Goal: Task Accomplishment & Management: Manage account settings

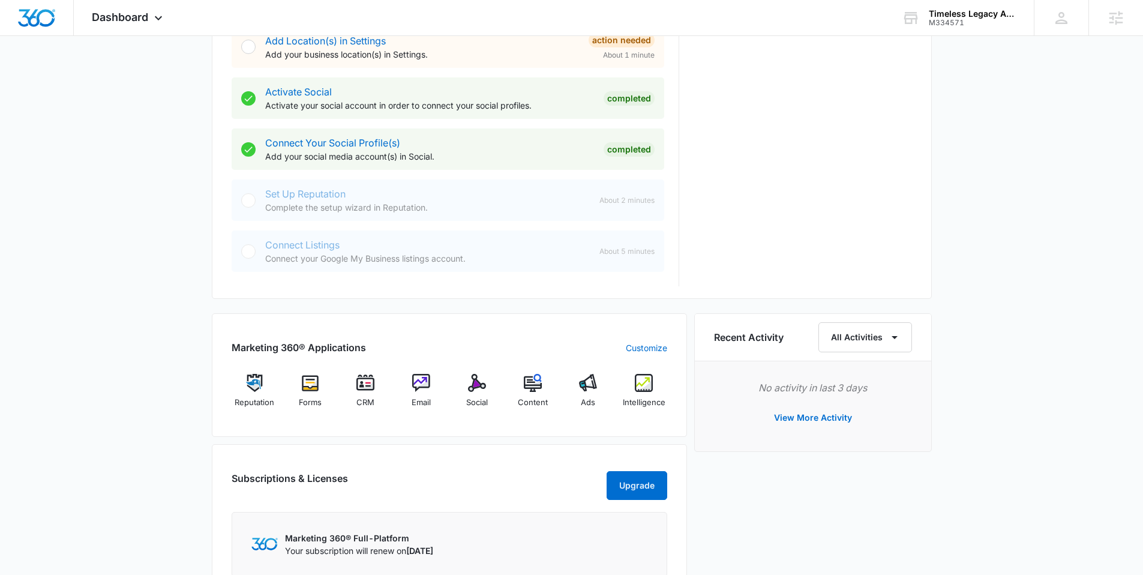
scroll to position [664, 0]
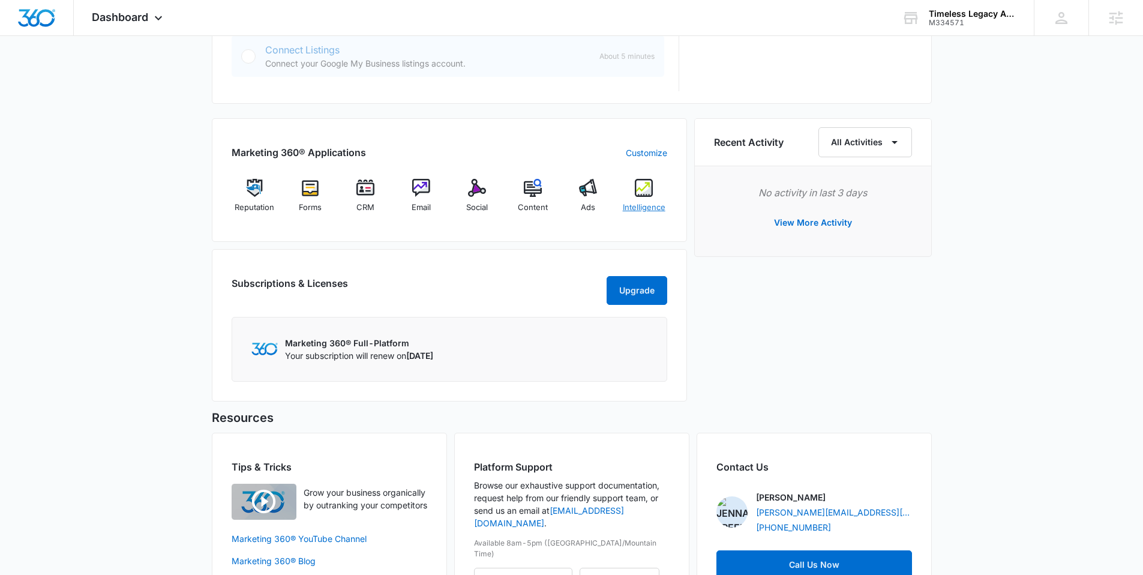
click at [647, 186] on img at bounding box center [644, 188] width 18 height 18
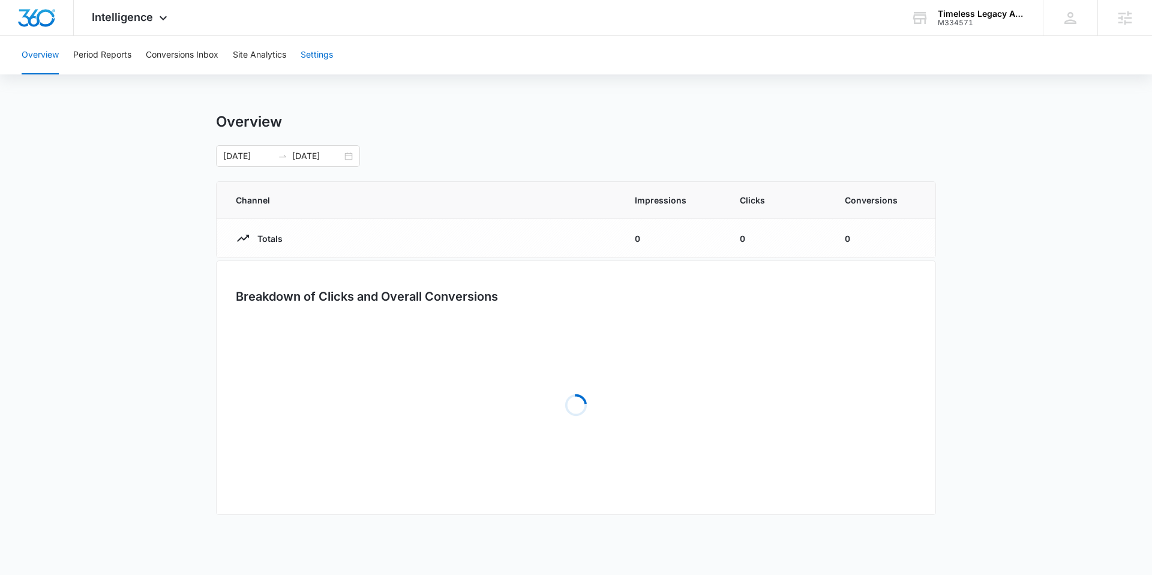
click at [323, 53] on button "Settings" at bounding box center [317, 55] width 32 height 38
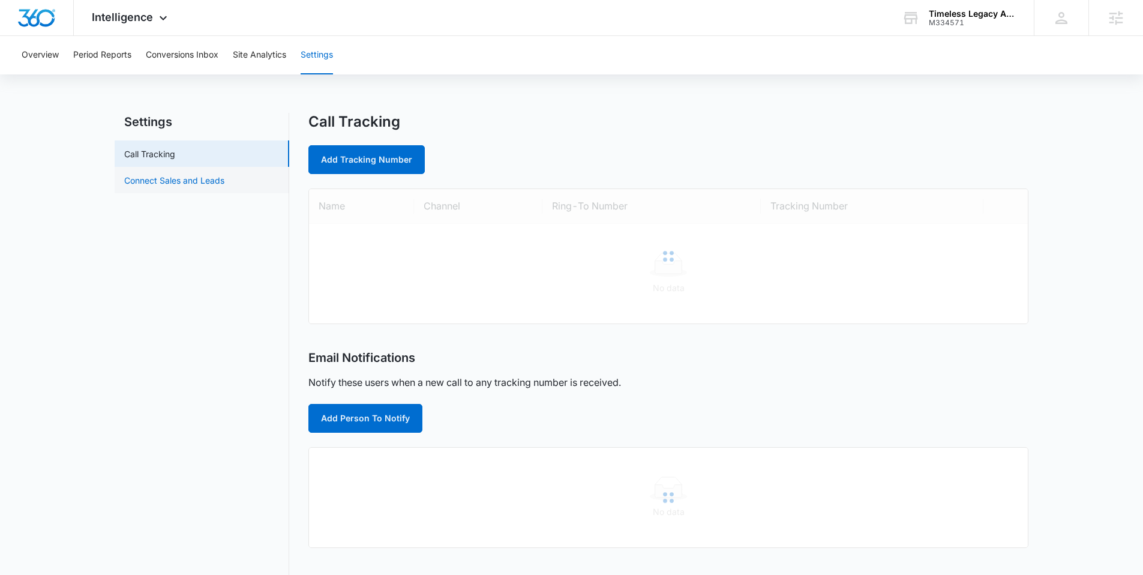
click at [183, 179] on link "Connect Sales and Leads" at bounding box center [174, 180] width 100 height 13
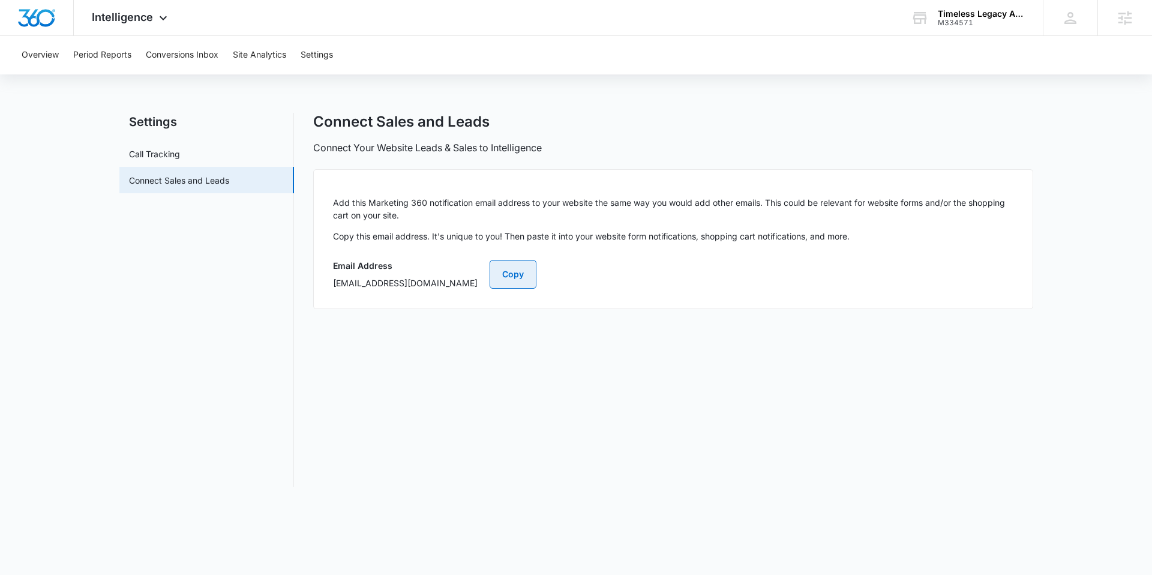
click at [537, 271] on button "Copy" at bounding box center [513, 274] width 47 height 29
click at [199, 55] on button "Conversions Inbox" at bounding box center [182, 55] width 73 height 38
